Goal: Information Seeking & Learning: Learn about a topic

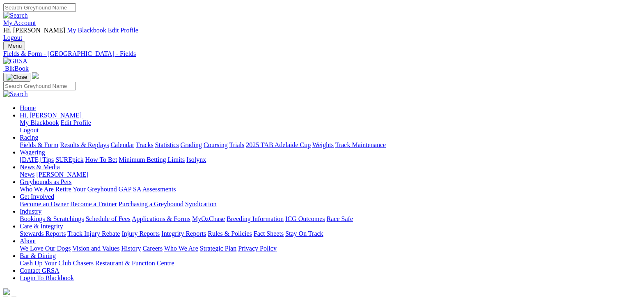
click at [36, 141] on link "Fields & Form" at bounding box center [39, 144] width 39 height 7
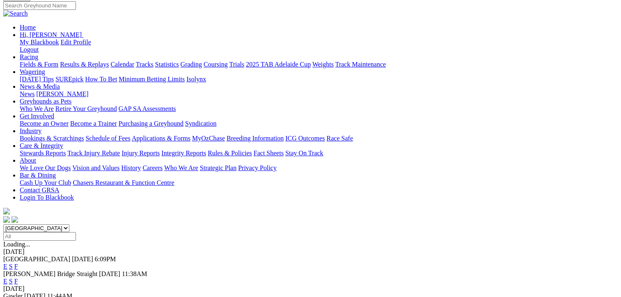
scroll to position [82, 0]
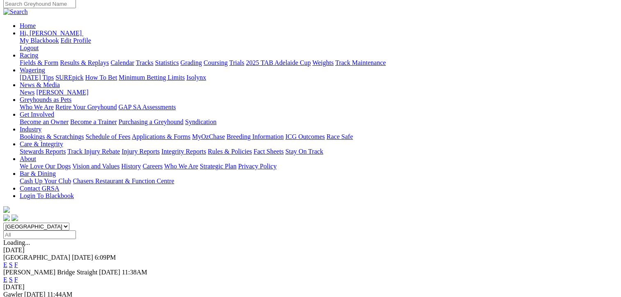
click at [18, 296] on link "F" at bounding box center [16, 301] width 4 height 7
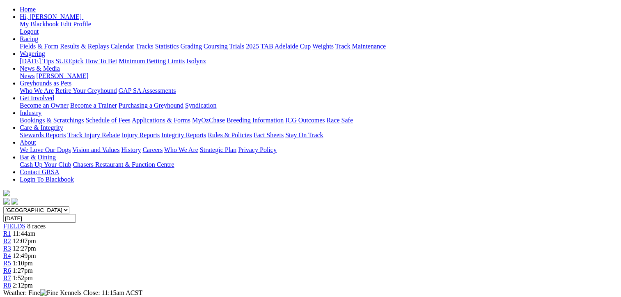
scroll to position [164, 0]
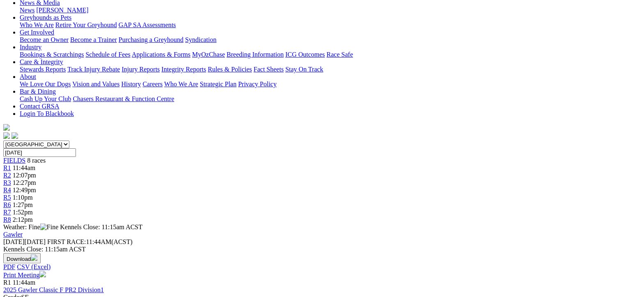
click at [46, 271] on link "Print Meeting" at bounding box center [24, 274] width 43 height 7
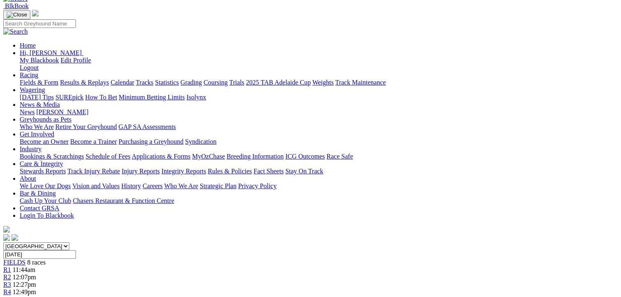
scroll to position [0, 0]
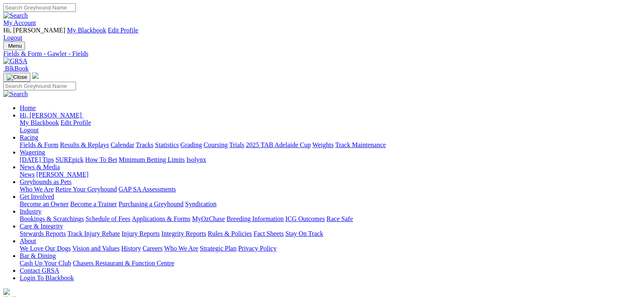
click at [41, 141] on link "Fields & Form" at bounding box center [39, 144] width 39 height 7
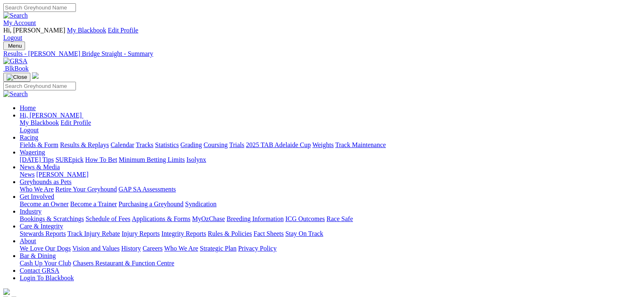
click at [36, 141] on link "Fields & Form" at bounding box center [39, 144] width 39 height 7
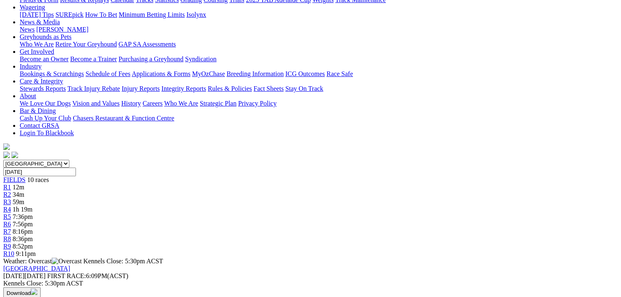
scroll to position [164, 0]
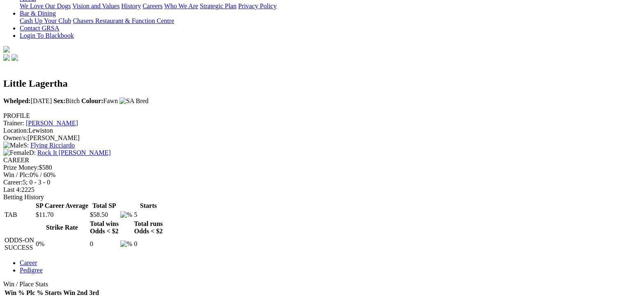
scroll to position [246, 0]
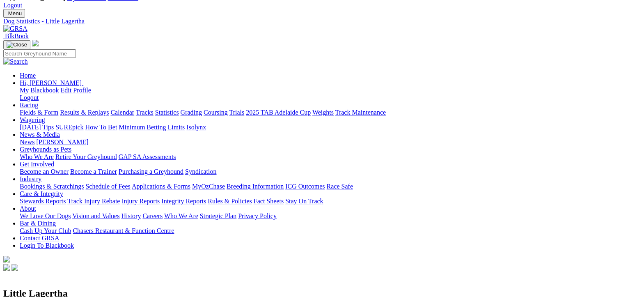
scroll to position [0, 0]
